Goal: Learn about a topic: Learn about a topic

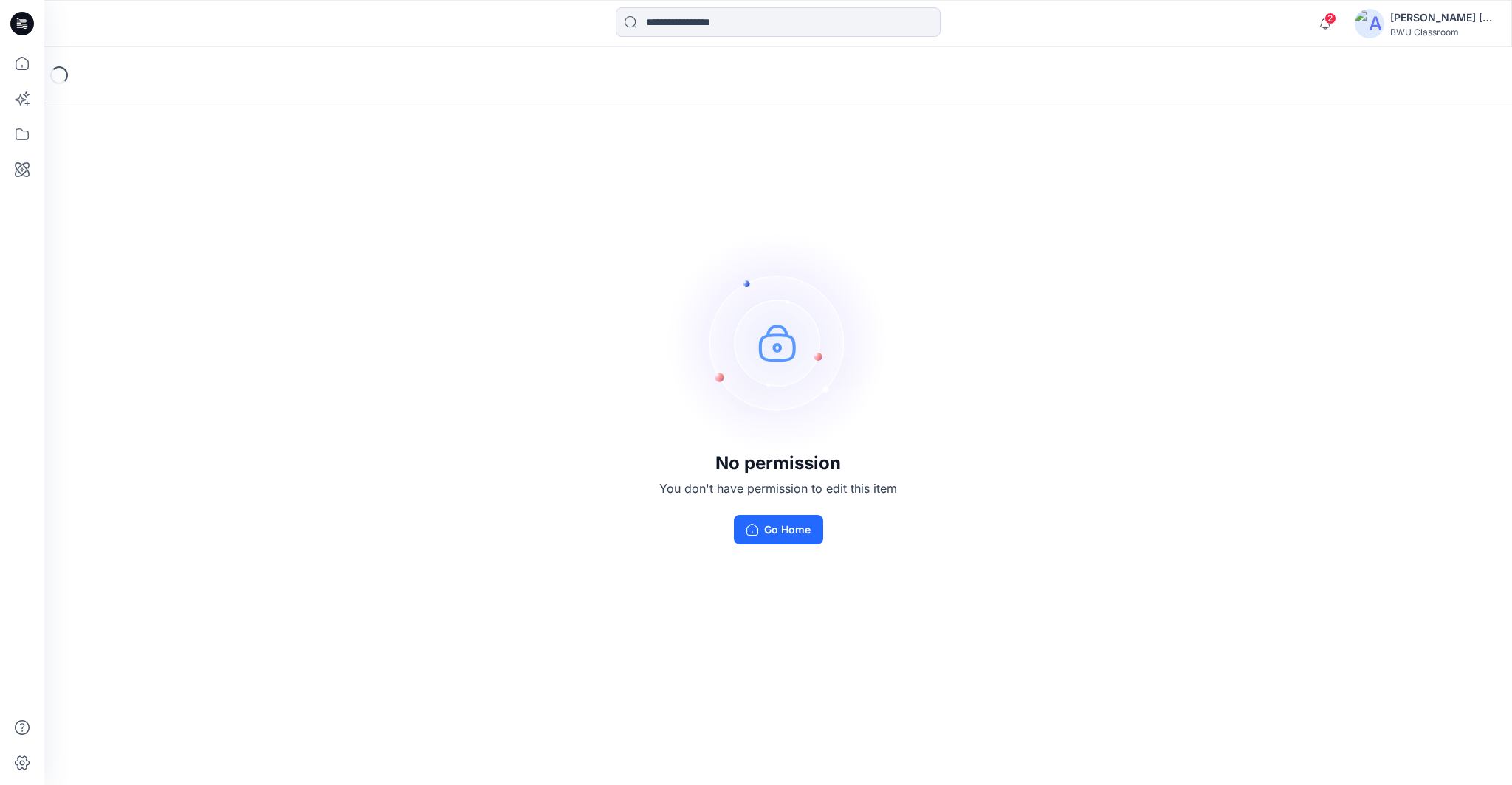
click at [19, 21] on icon at bounding box center [18, 21] width 3 height 1
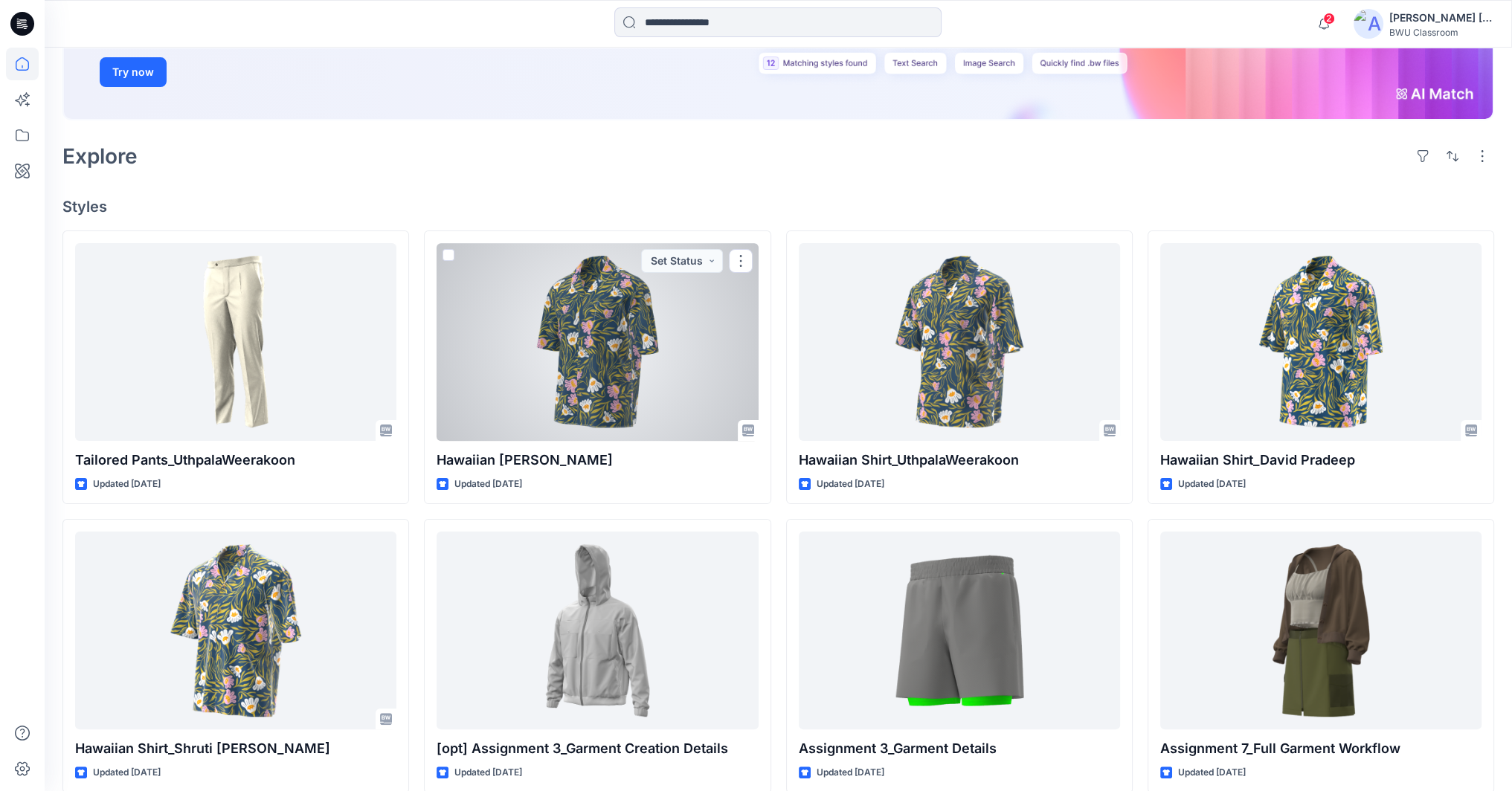
scroll to position [223, 0]
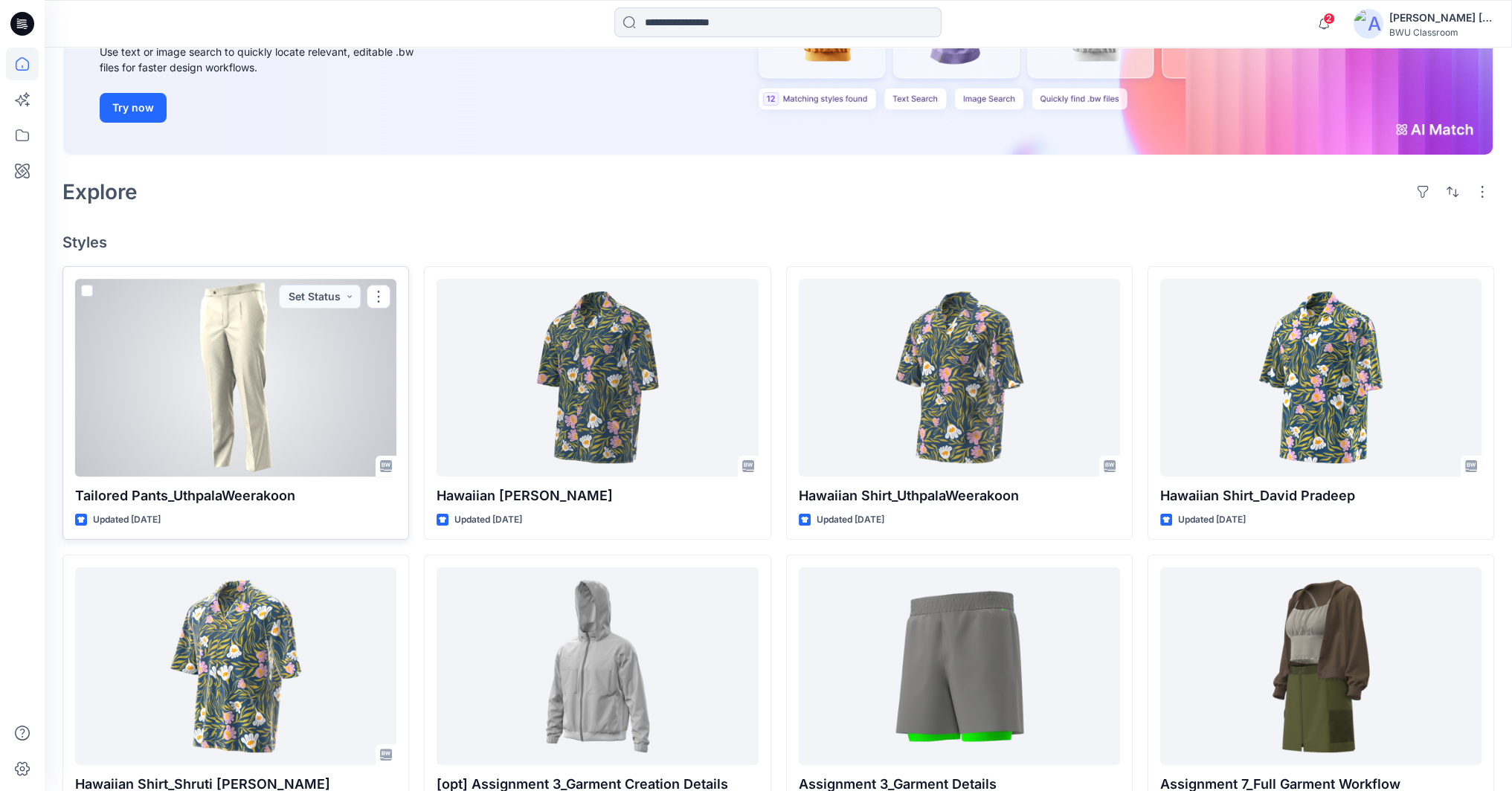
click at [222, 396] on div at bounding box center [236, 378] width 321 height 198
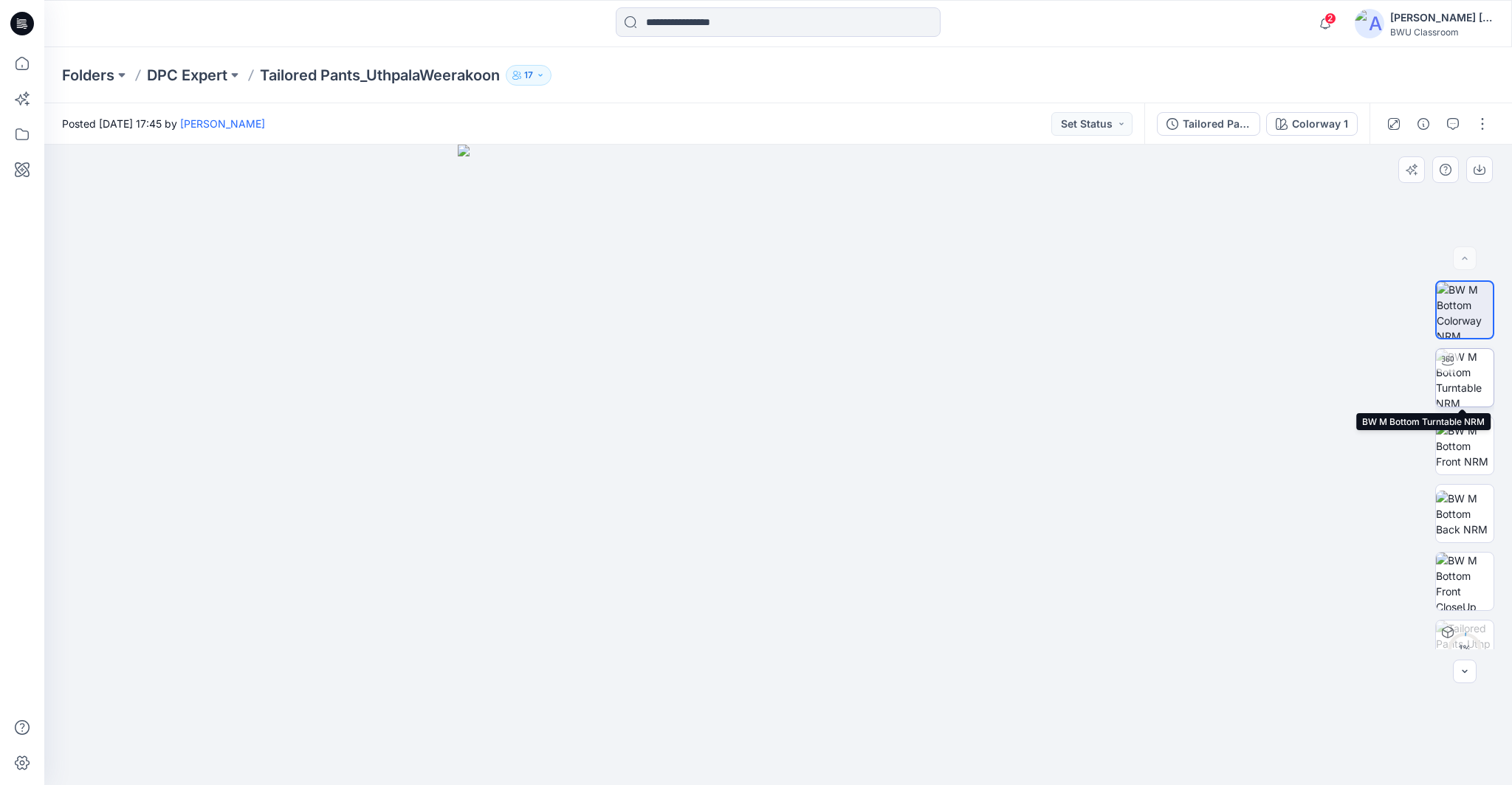
click at [1461, 393] on img at bounding box center [1463, 378] width 57 height 57
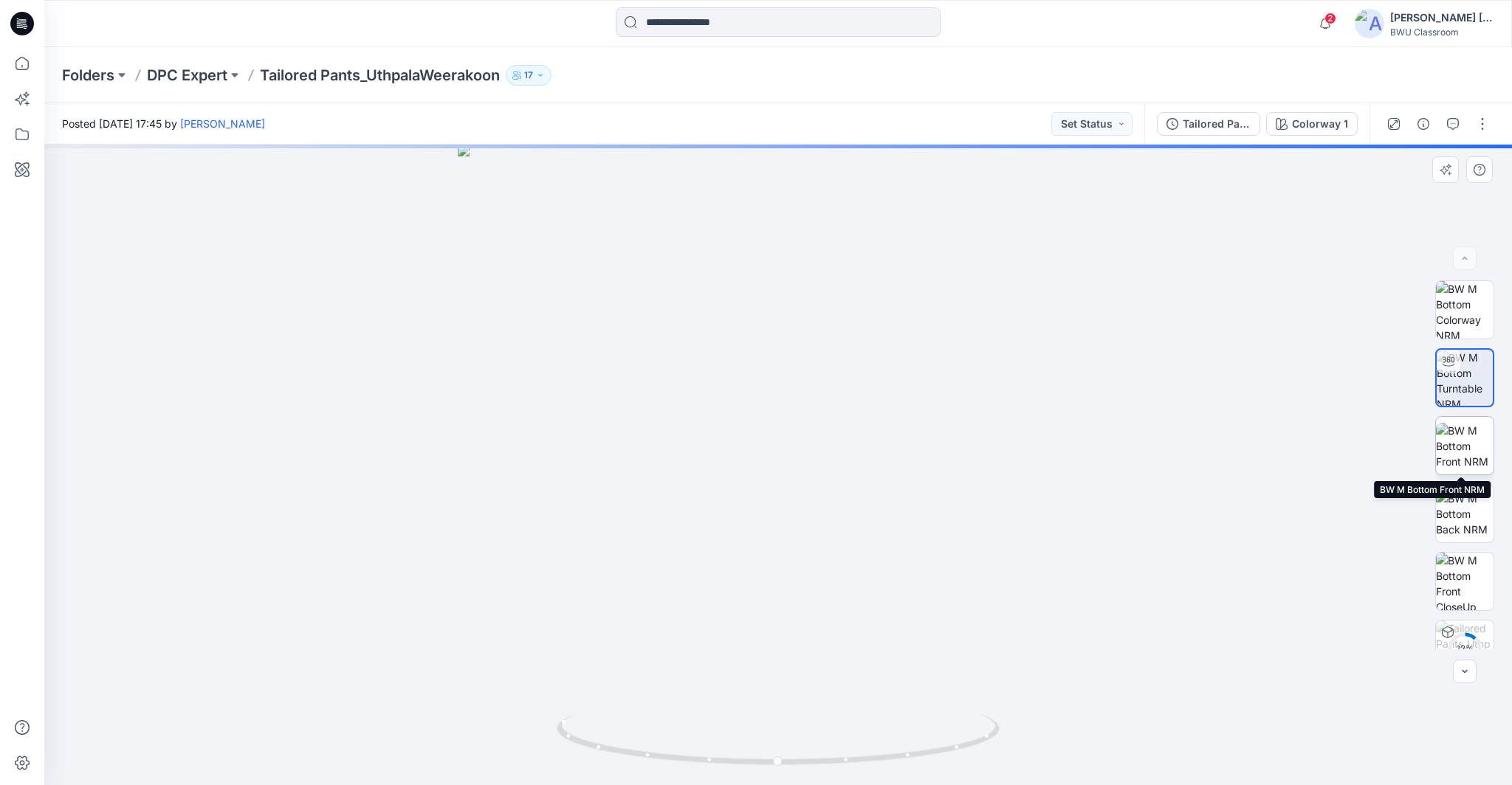
click at [1459, 431] on img at bounding box center [1463, 446] width 57 height 47
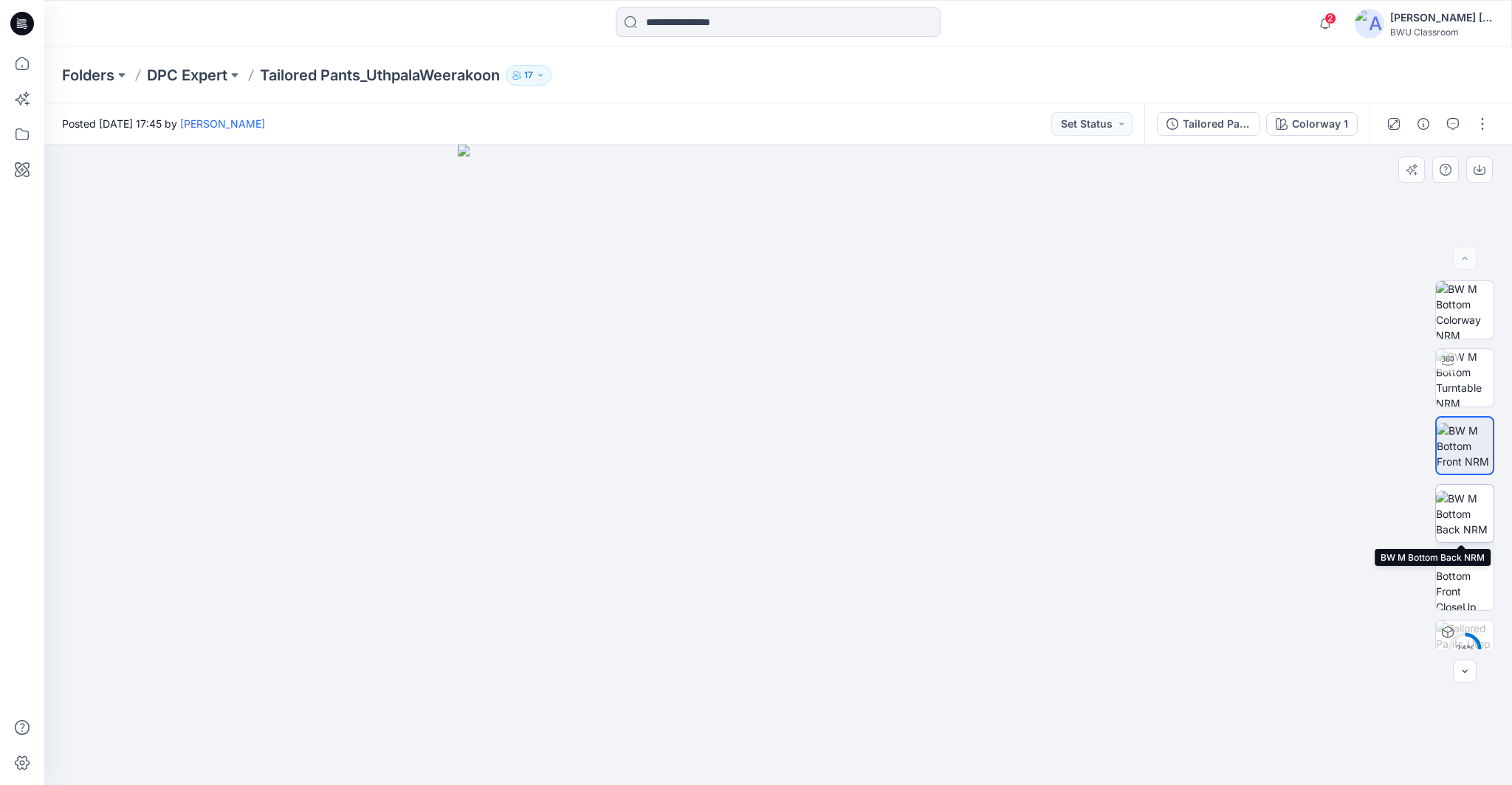
click at [1460, 512] on img at bounding box center [1463, 514] width 57 height 47
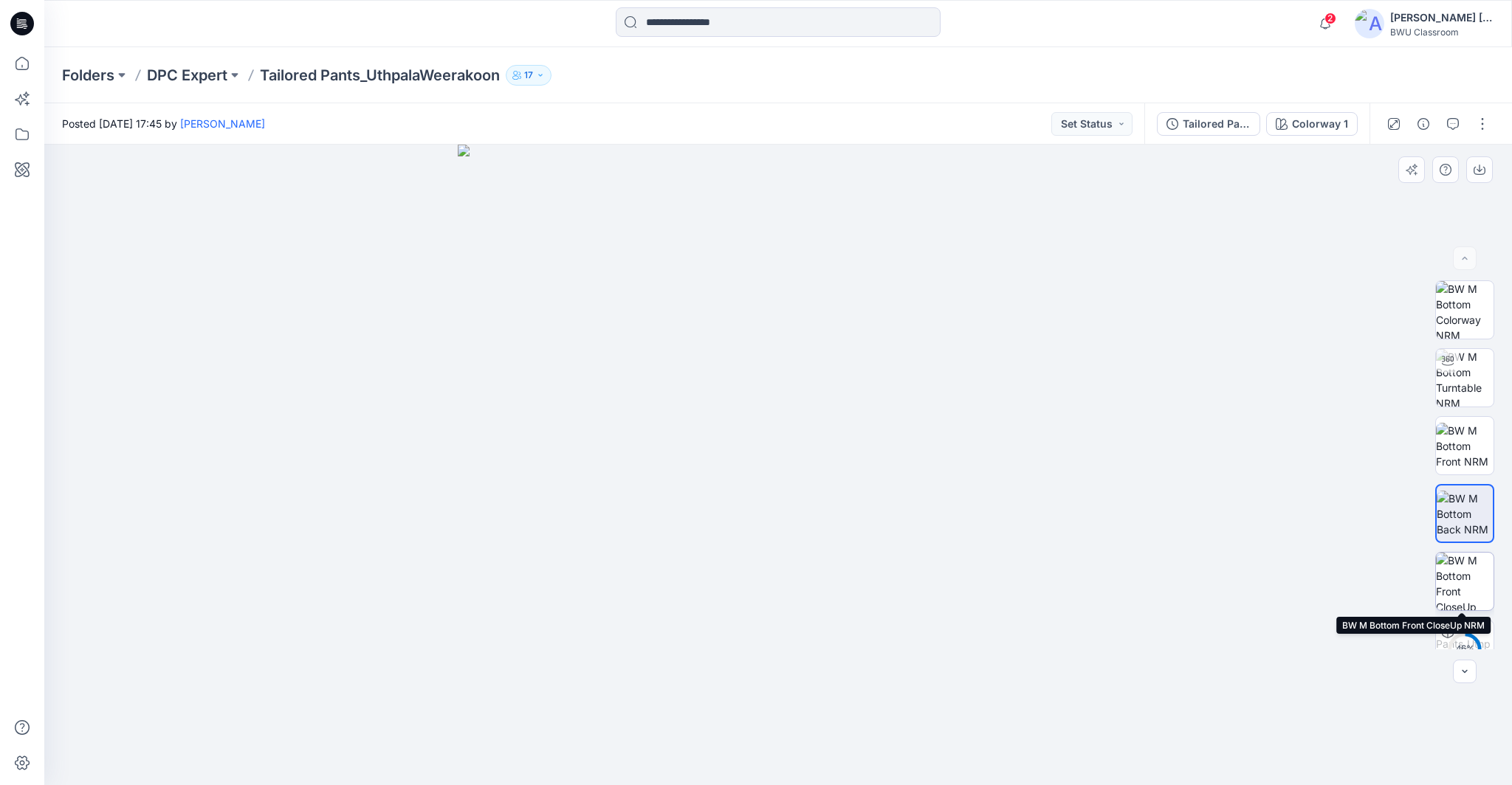
click at [1468, 584] on img at bounding box center [1463, 581] width 57 height 57
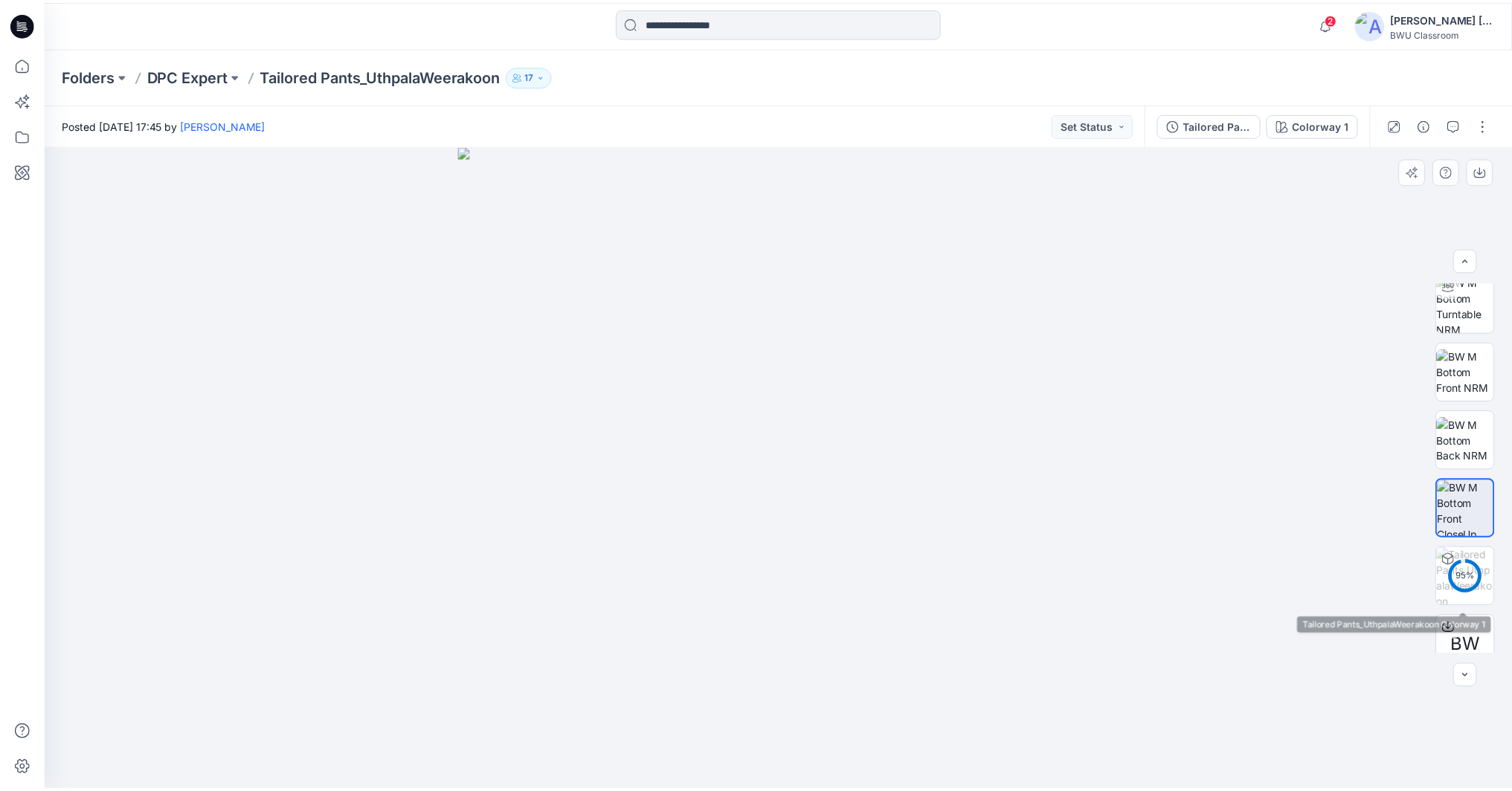
scroll to position [98, 0]
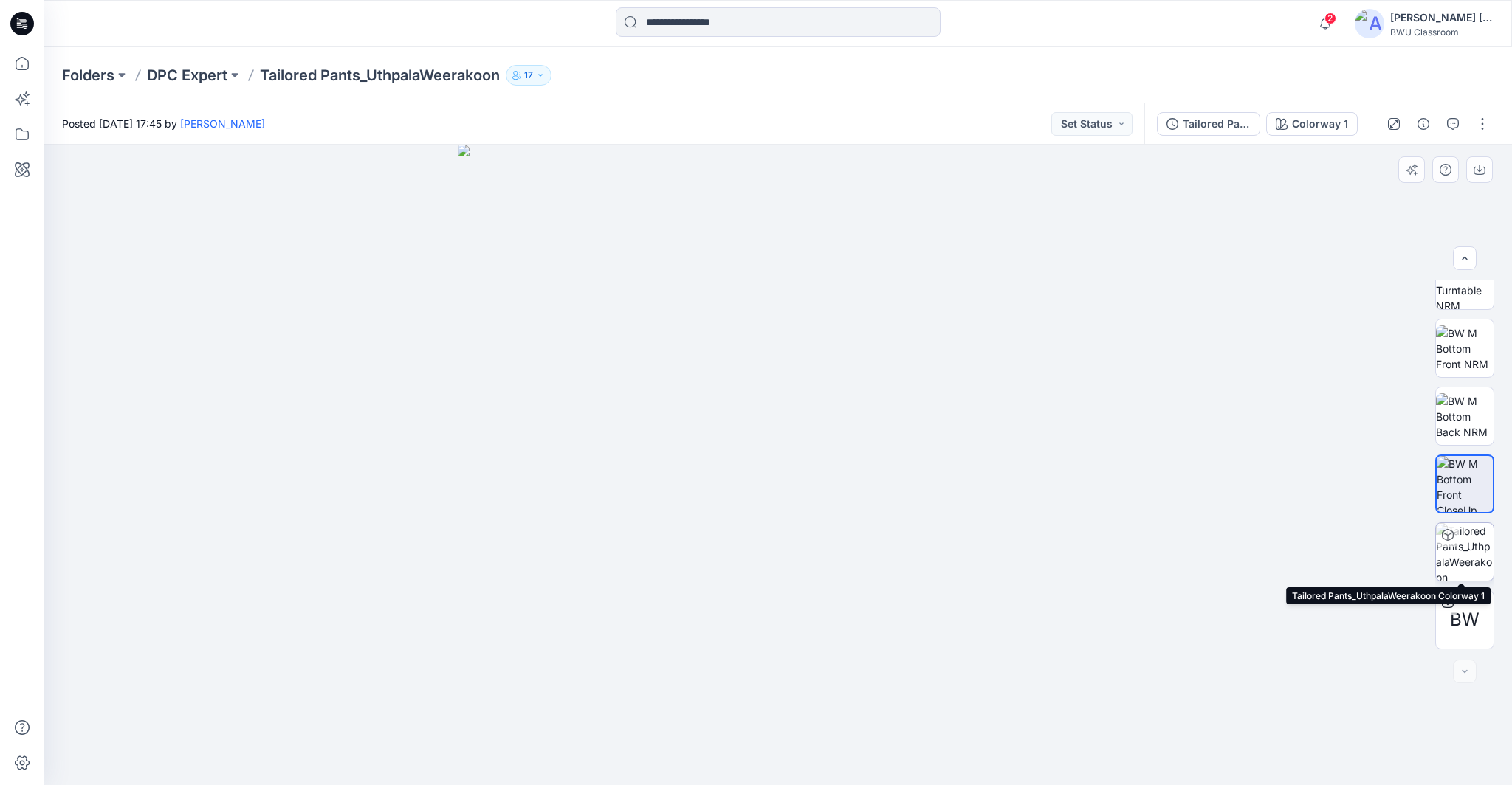
click at [1459, 557] on img at bounding box center [1463, 552] width 57 height 57
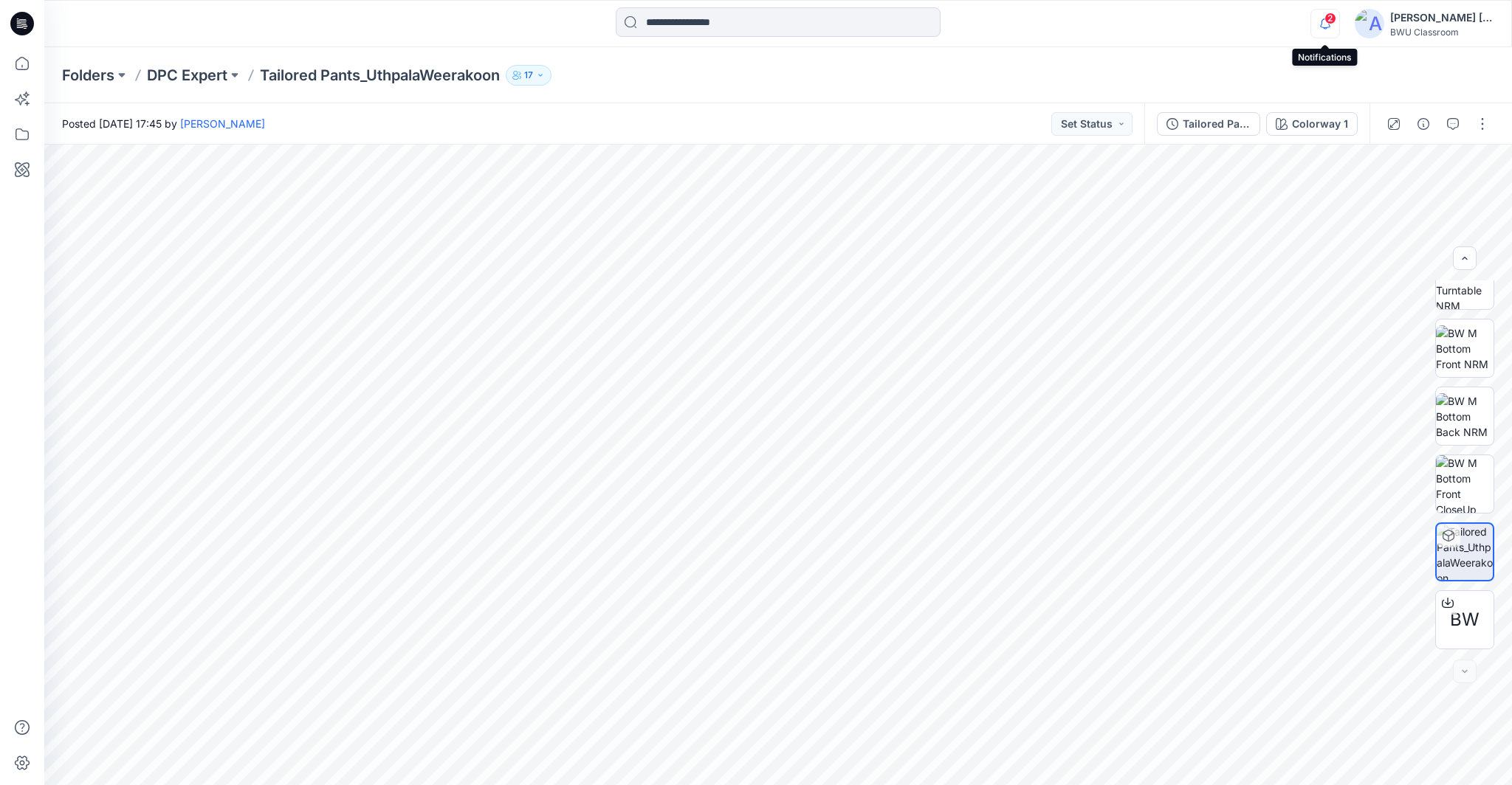
click at [1323, 19] on icon "button" at bounding box center [1325, 23] width 28 height 30
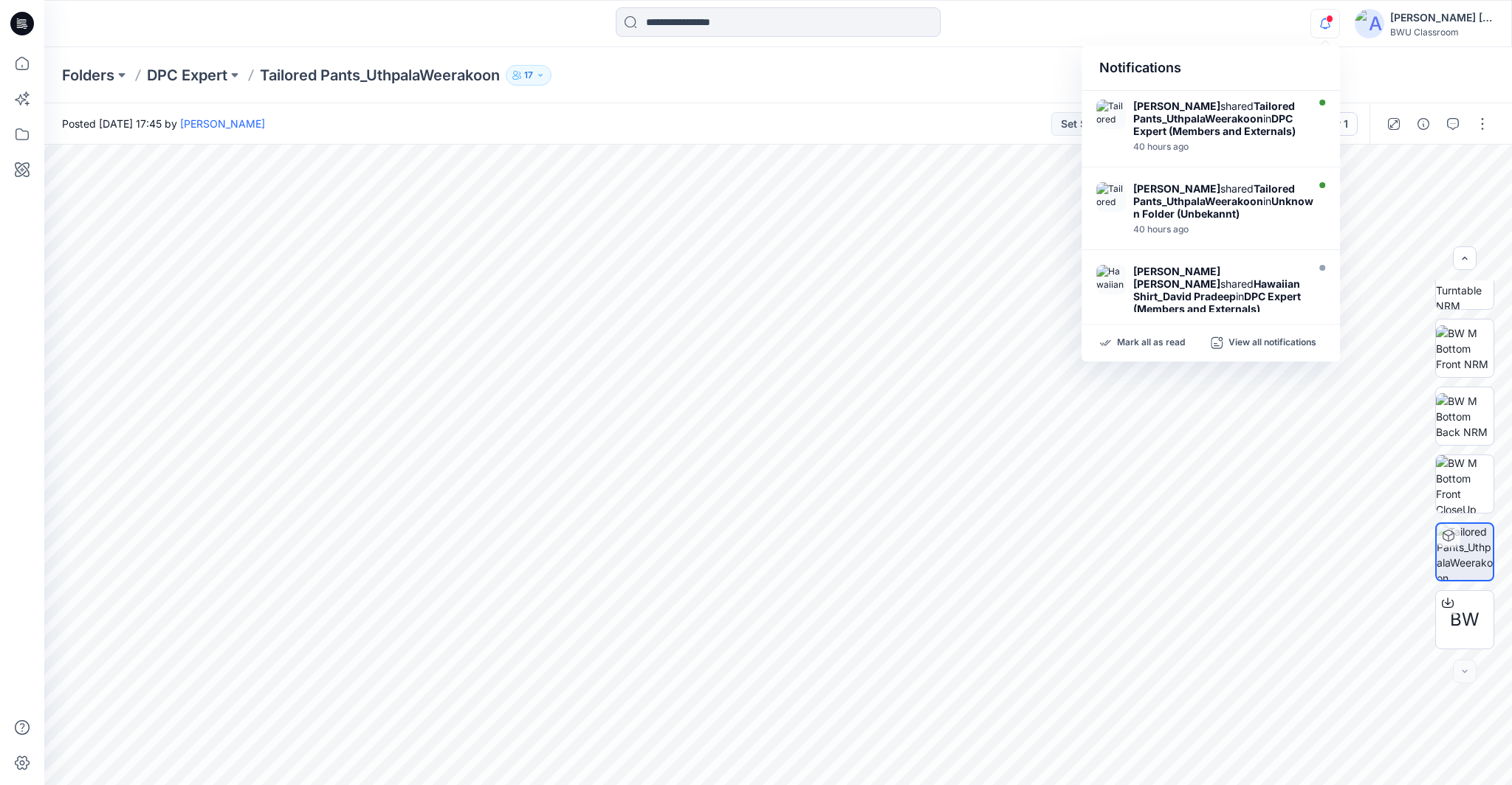
click at [1407, 25] on div "[PERSON_NAME] [PERSON_NAME] [PERSON_NAME]" at bounding box center [1442, 17] width 103 height 18
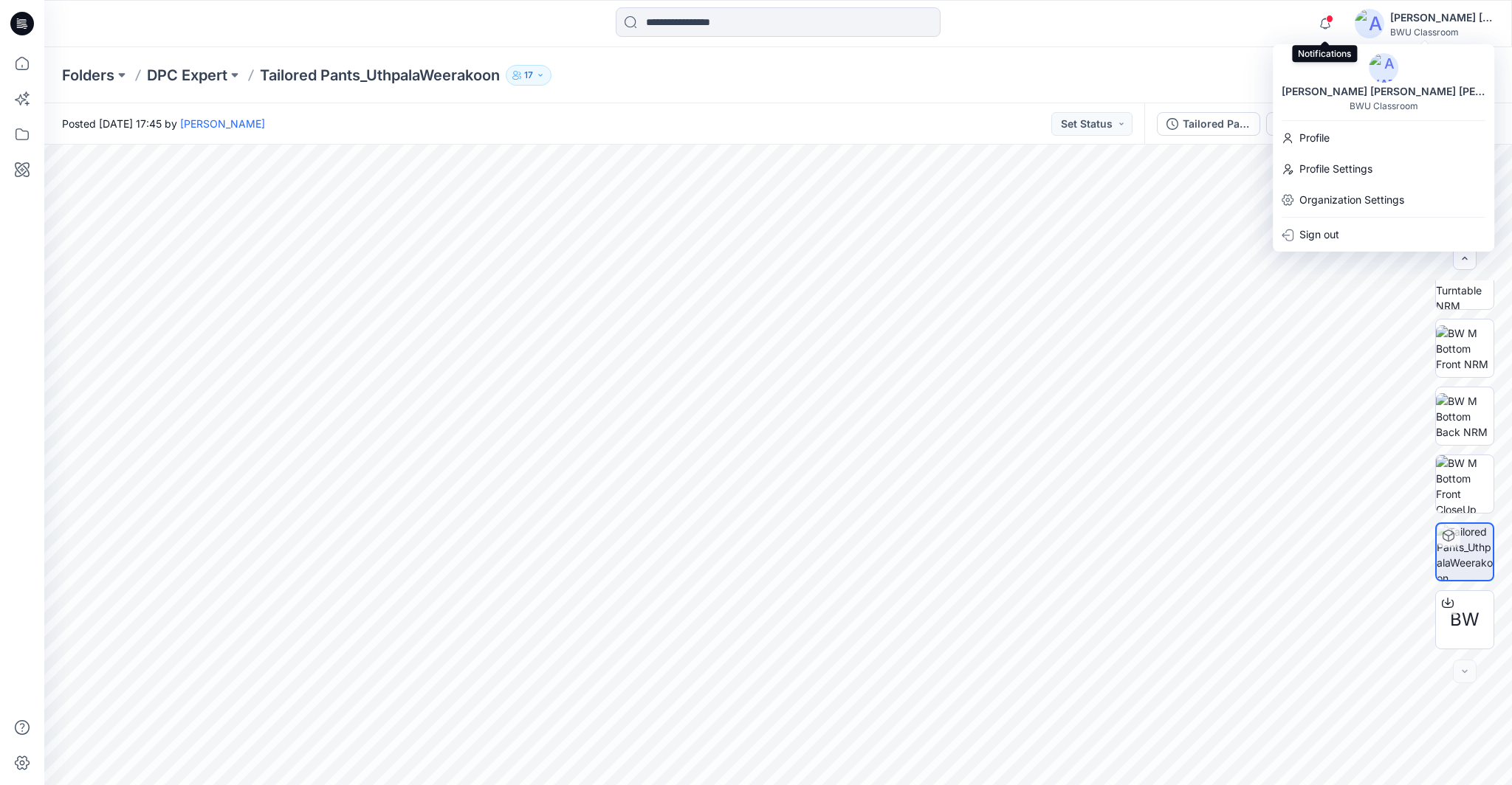
click at [1326, 18] on span at bounding box center [1329, 19] width 7 height 8
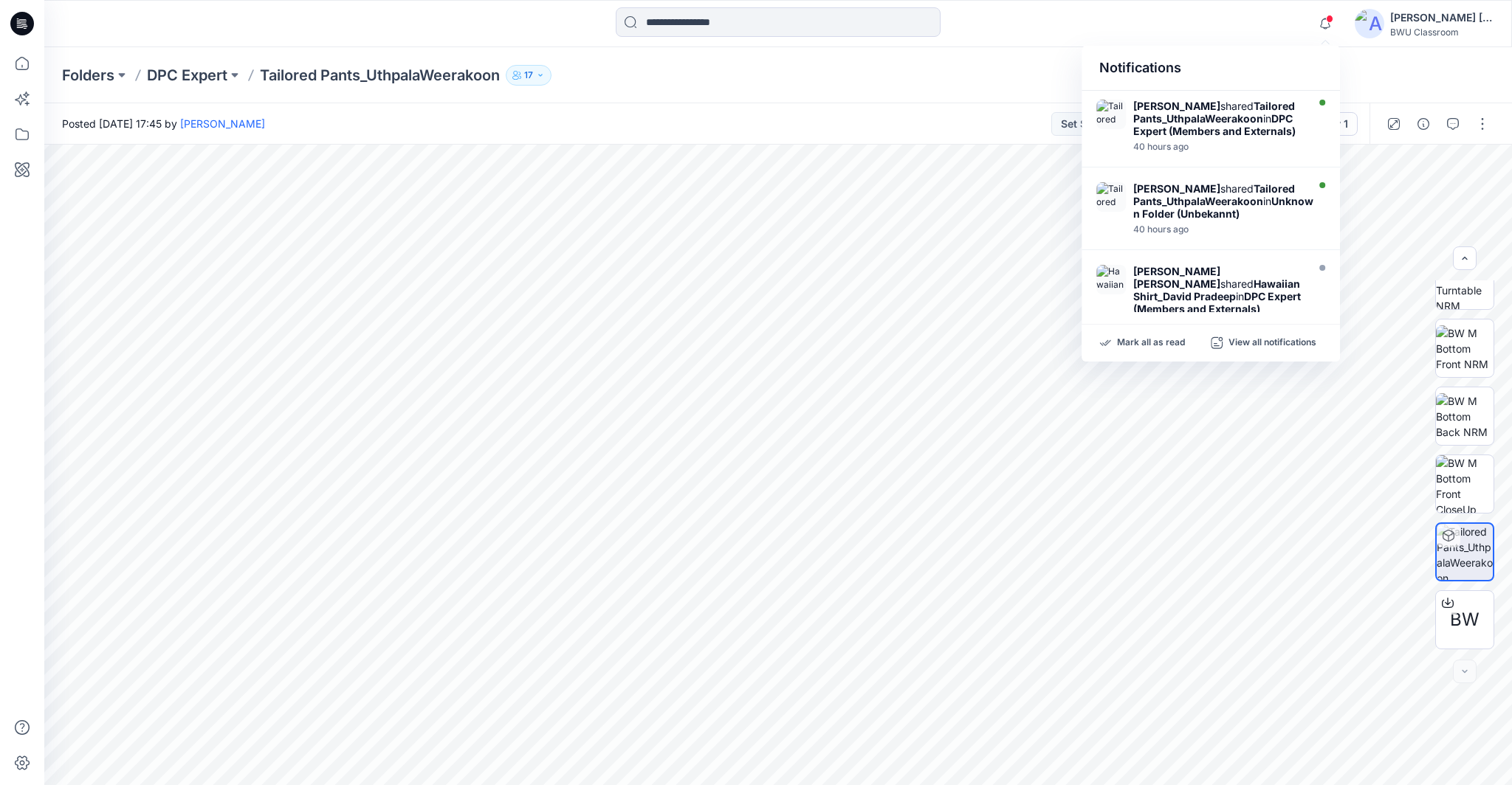
click at [22, 15] on icon at bounding box center [22, 23] width 23 height 23
